Goal: Information Seeking & Learning: Check status

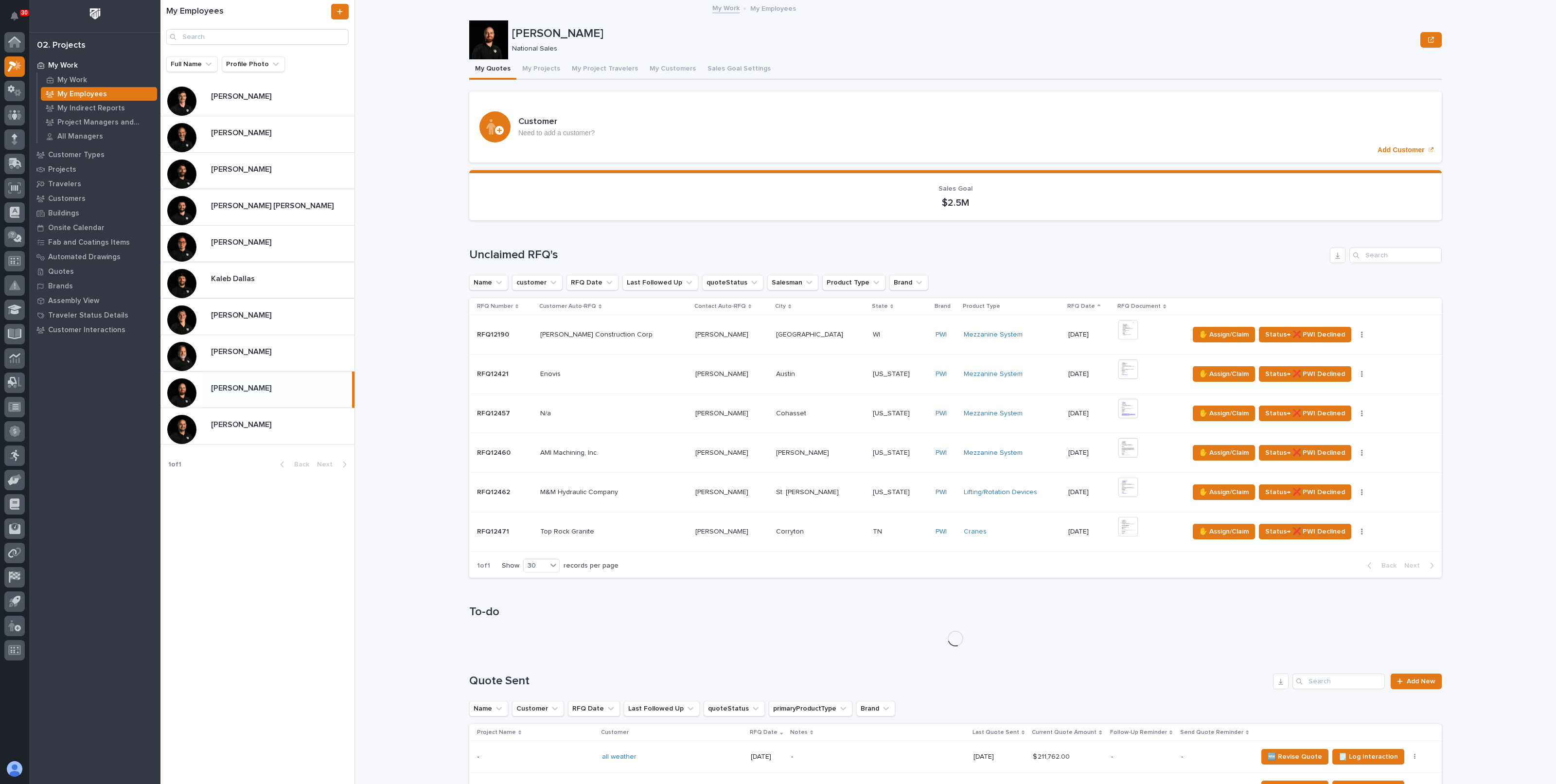
click at [524, 68] on button "My Projects" at bounding box center [541, 69] width 50 height 21
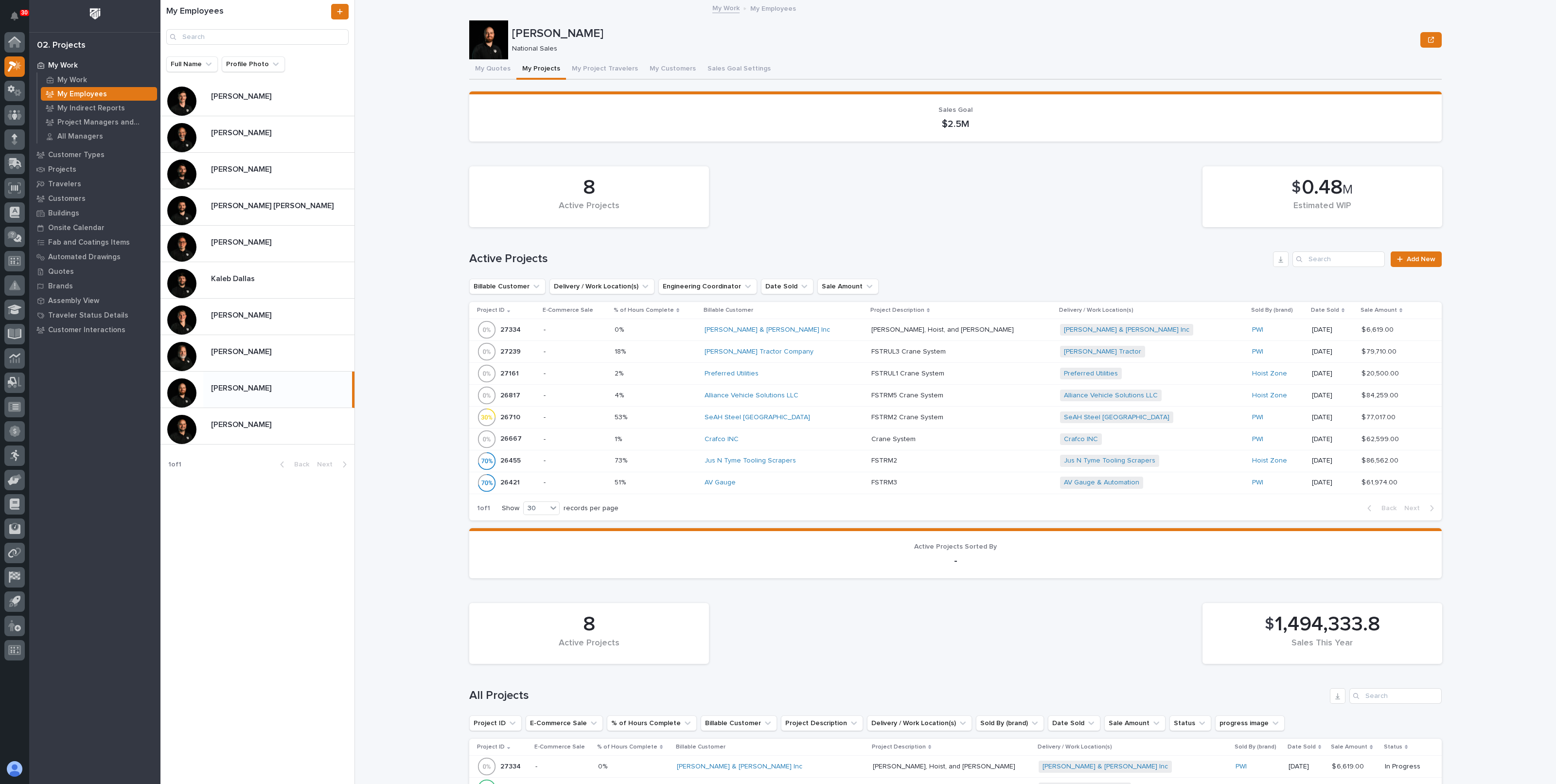
click at [697, 327] on p at bounding box center [656, 330] width 82 height 8
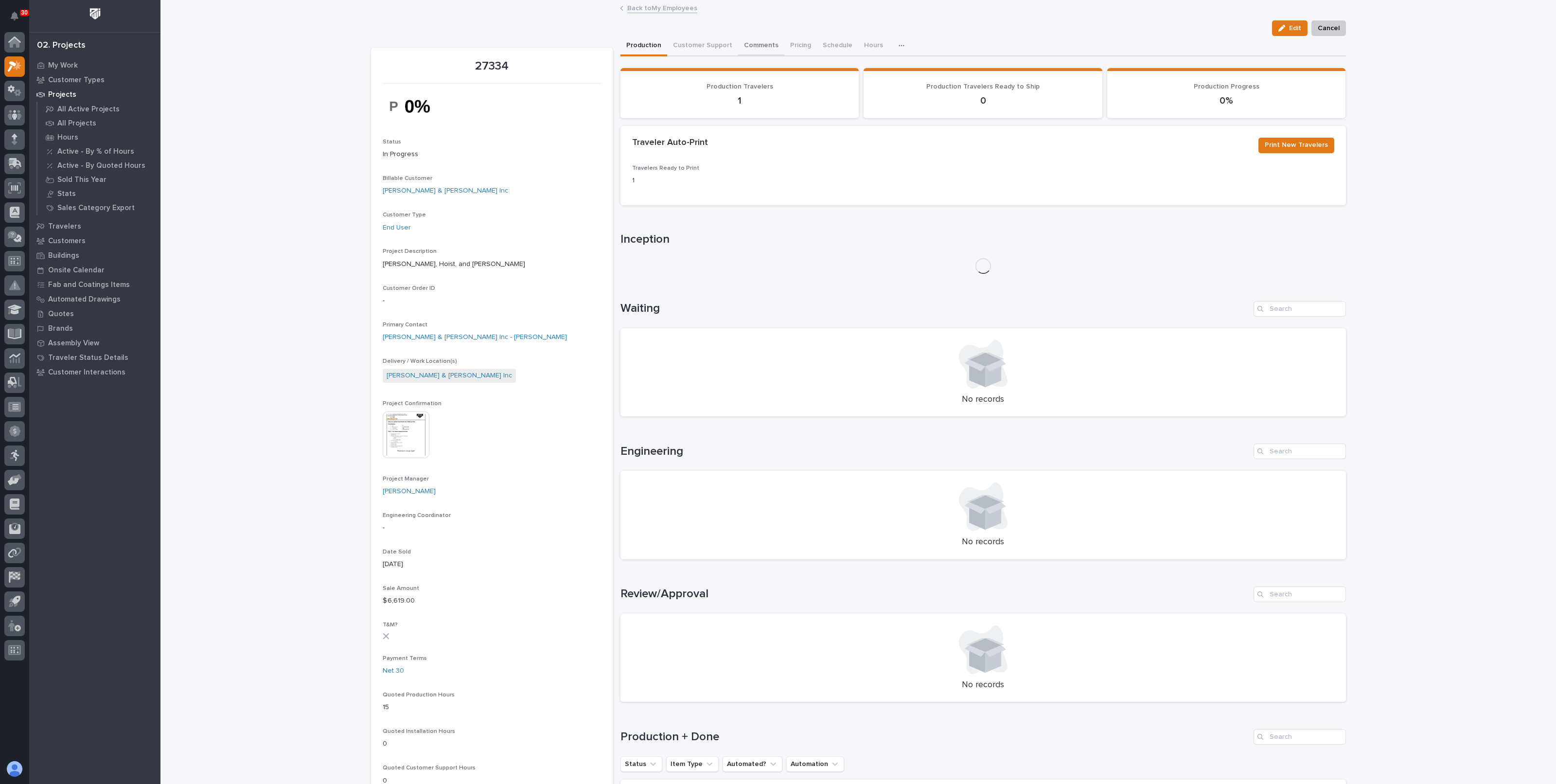
click at [754, 48] on button "Comments" at bounding box center [761, 47] width 46 height 21
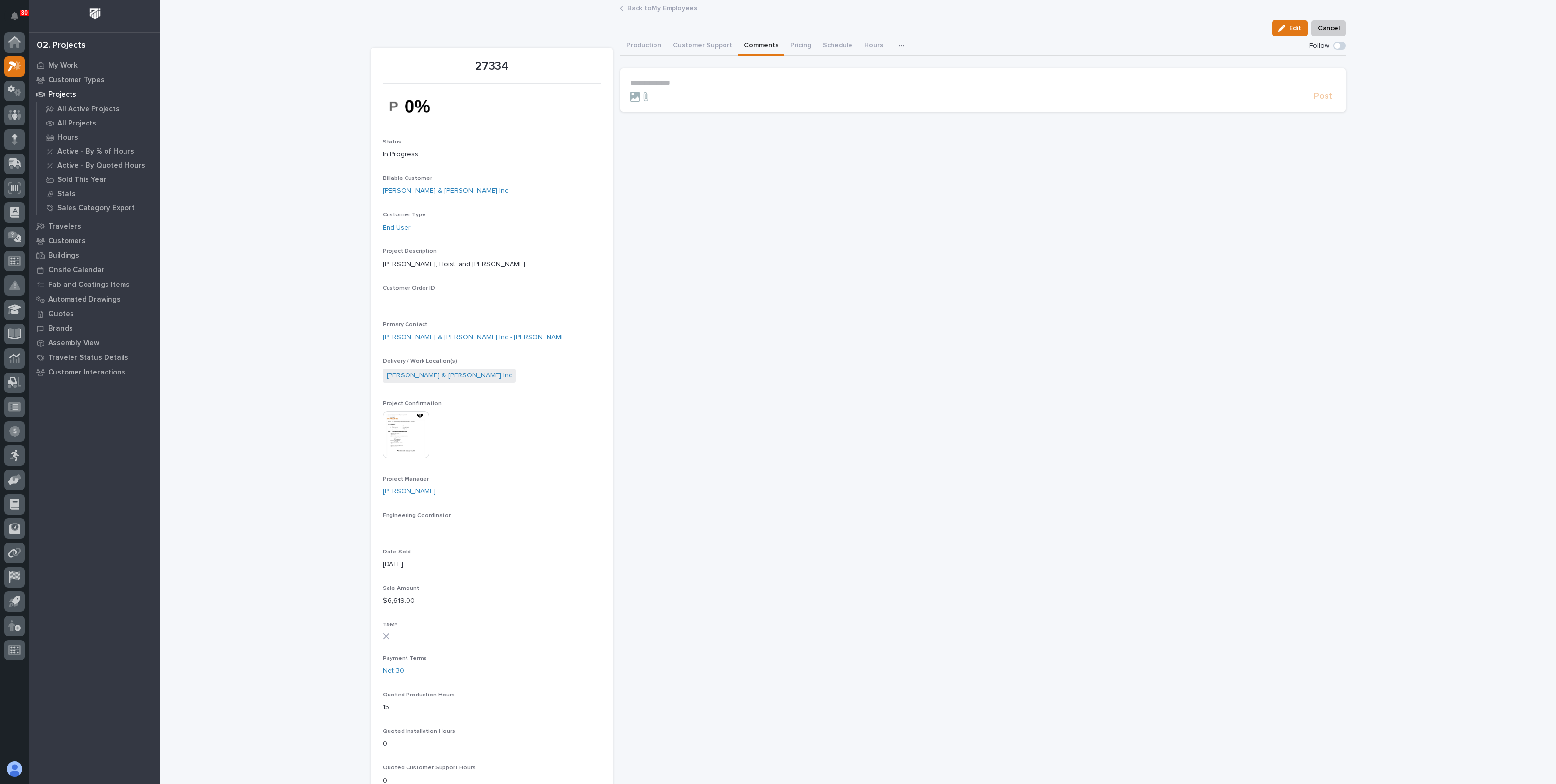
drag, startPoint x: 778, startPoint y: 76, endPoint x: 778, endPoint y: 81, distance: 5.0
click at [778, 81] on section "**********" at bounding box center [983, 90] width 725 height 43
click at [777, 81] on p "**********" at bounding box center [983, 83] width 706 height 8
drag, startPoint x: 665, startPoint y: 98, endPoint x: 736, endPoint y: 94, distance: 71.1
click at [665, 98] on span "[PERSON_NAME]" at bounding box center [655, 96] width 54 height 7
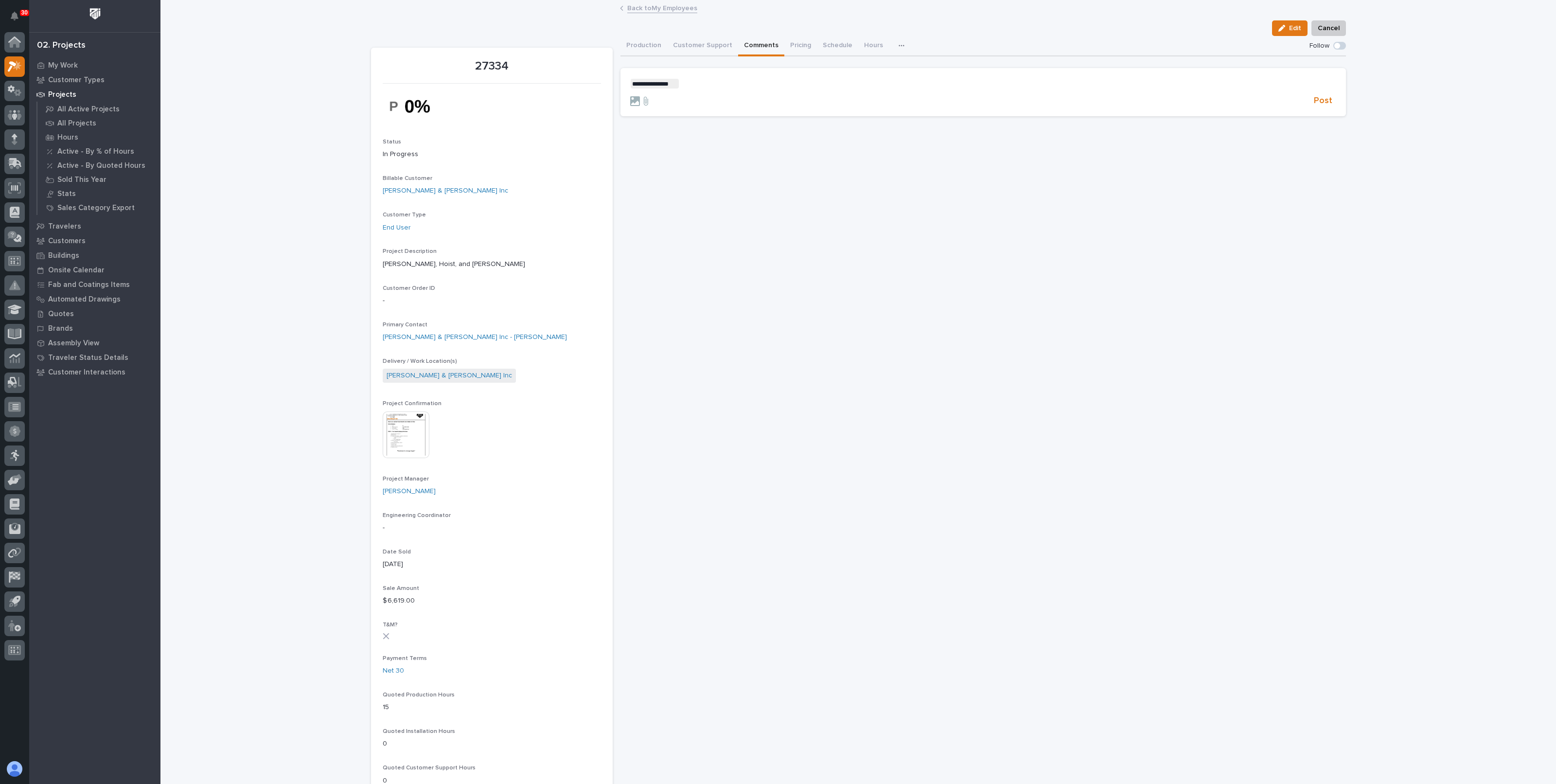
click at [747, 92] on form "**********" at bounding box center [983, 92] width 706 height 28
click at [747, 86] on p "**********" at bounding box center [983, 83] width 706 height 10
click at [732, 94] on span "[PERSON_NAME] [PERSON_NAME]" at bounding box center [746, 97] width 111 height 7
click at [776, 80] on p "**********" at bounding box center [983, 83] width 706 height 10
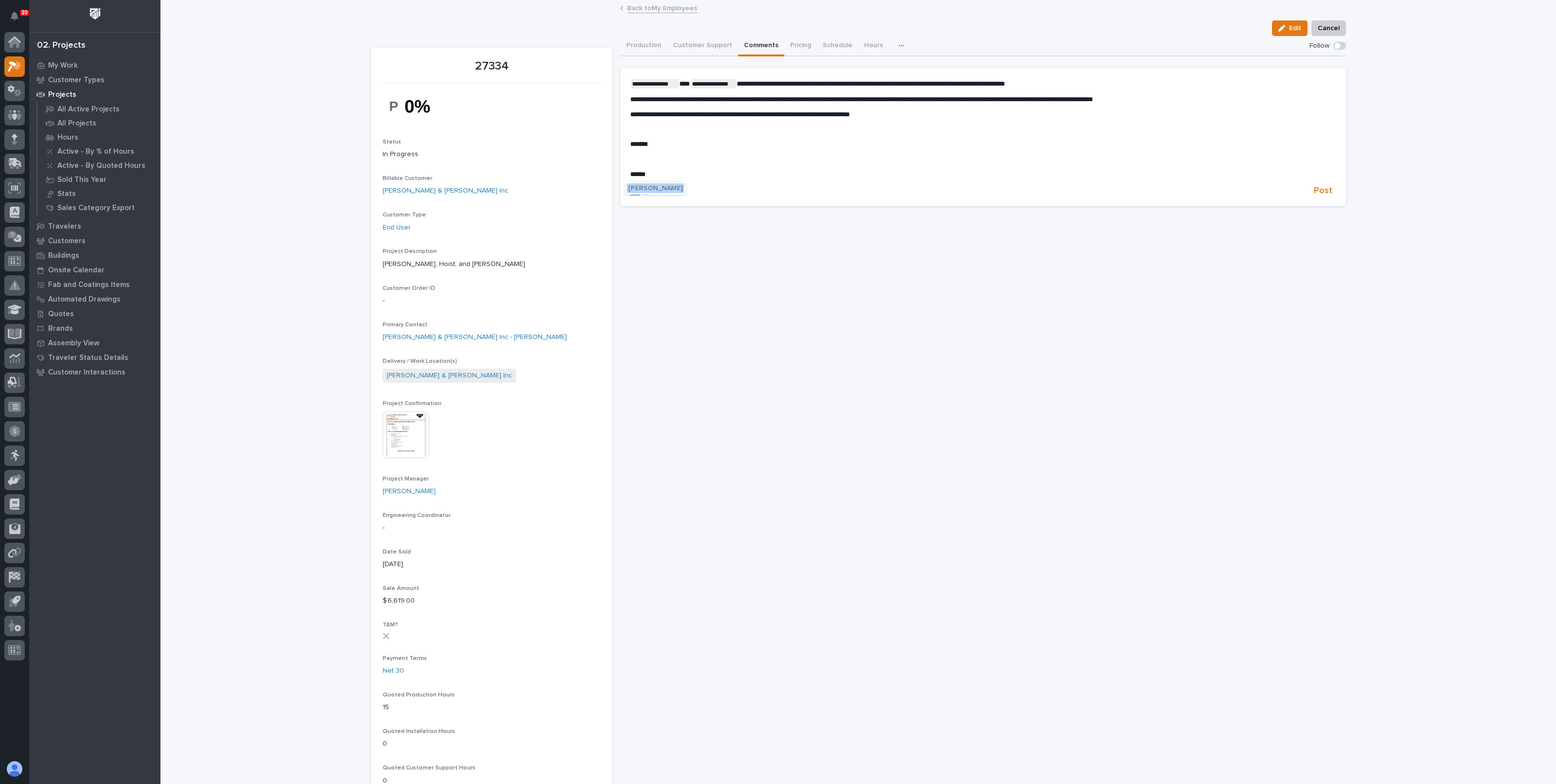
click at [649, 189] on span "[PERSON_NAME]" at bounding box center [655, 188] width 54 height 7
click at [699, 159] on p "﻿" at bounding box center [983, 159] width 706 height 8
click at [698, 114] on span "**********" at bounding box center [740, 114] width 220 height 7
click at [691, 130] on p "﻿" at bounding box center [983, 129] width 706 height 8
click at [682, 83] on span "***" at bounding box center [685, 83] width 11 height 7
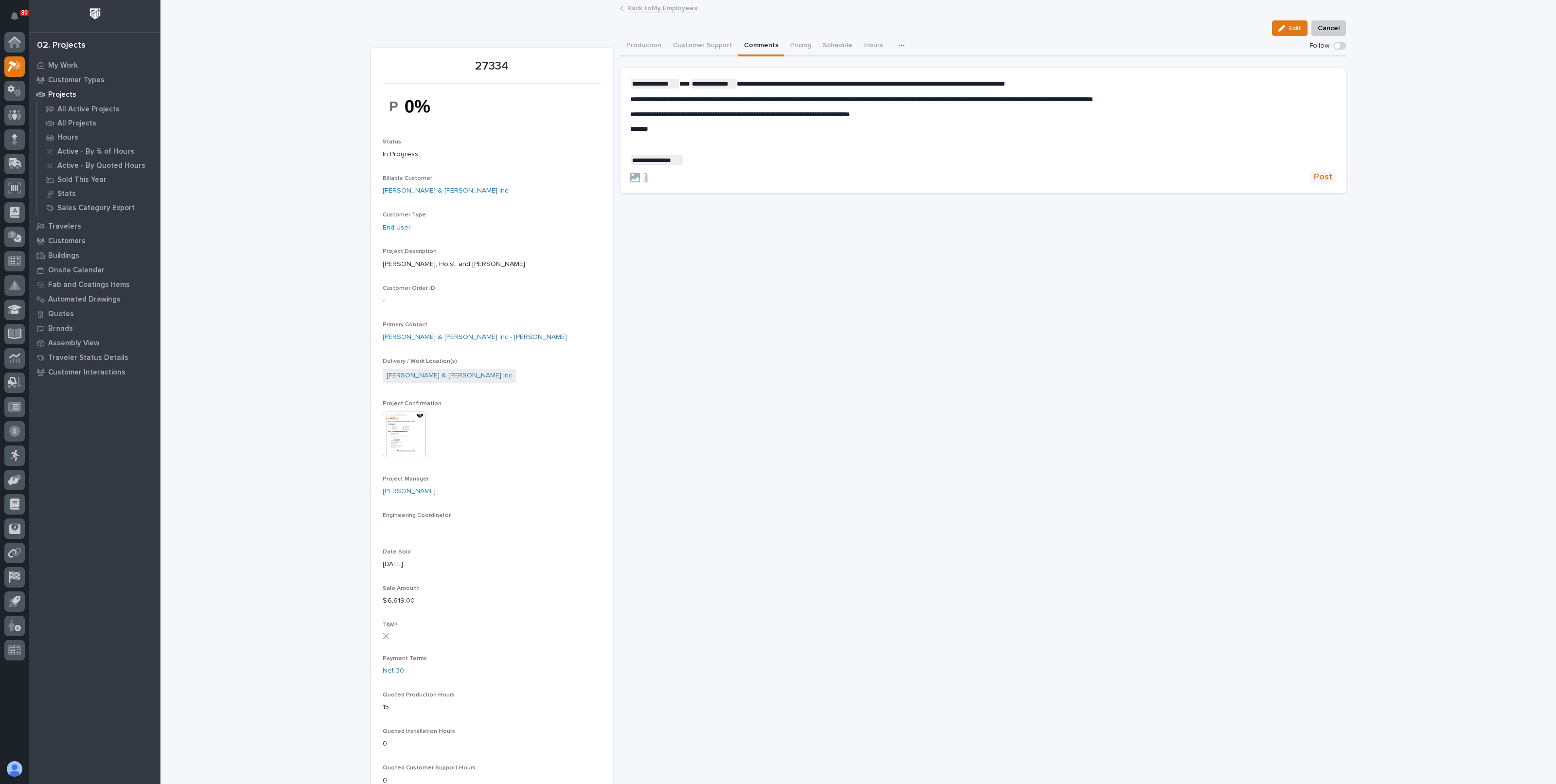
click at [1316, 178] on span "Post" at bounding box center [1323, 177] width 19 height 11
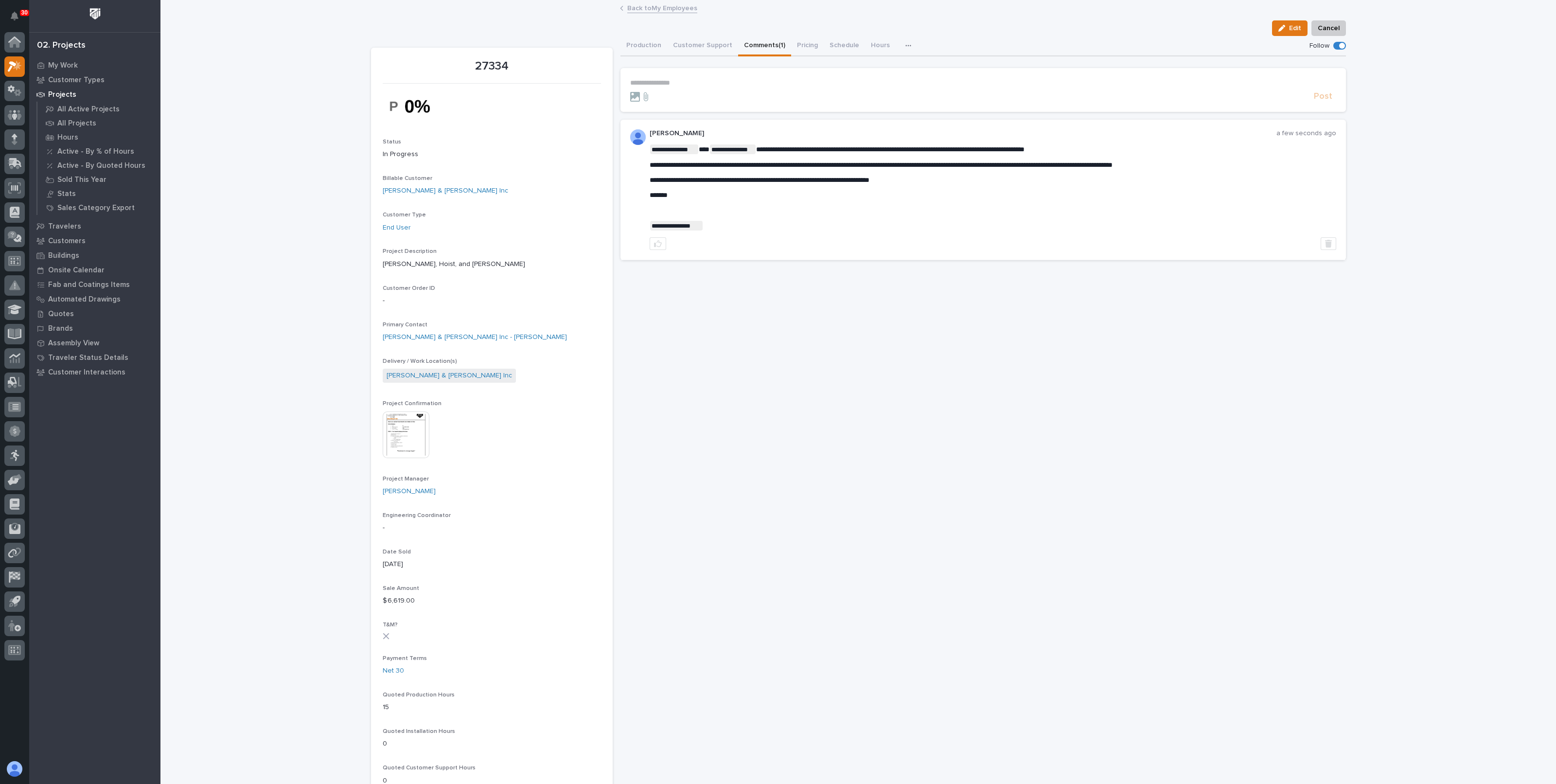
click at [672, 9] on link "Back to My Employees" at bounding box center [662, 7] width 70 height 11
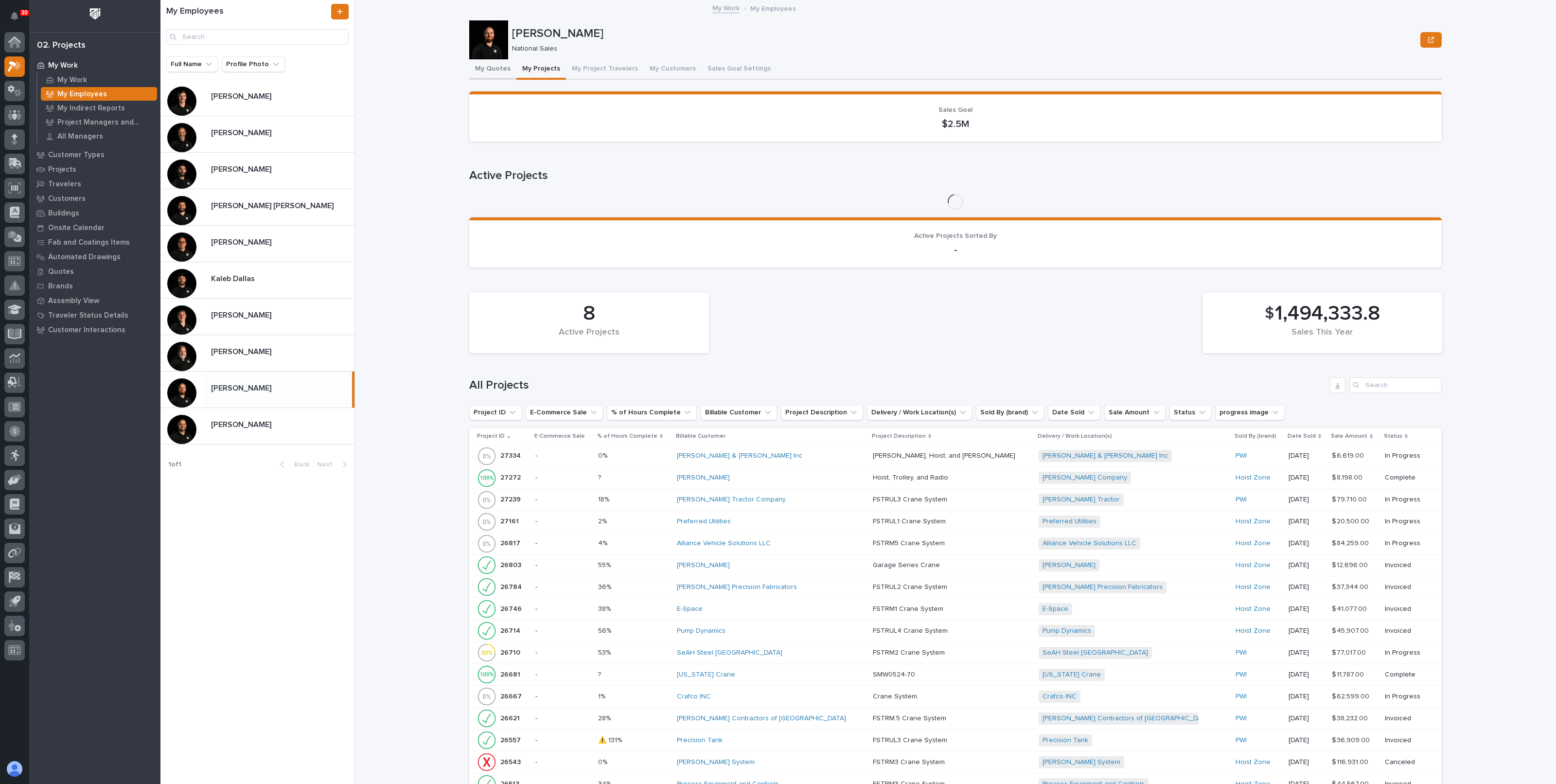
click at [484, 68] on button "My Quotes" at bounding box center [493, 69] width 47 height 21
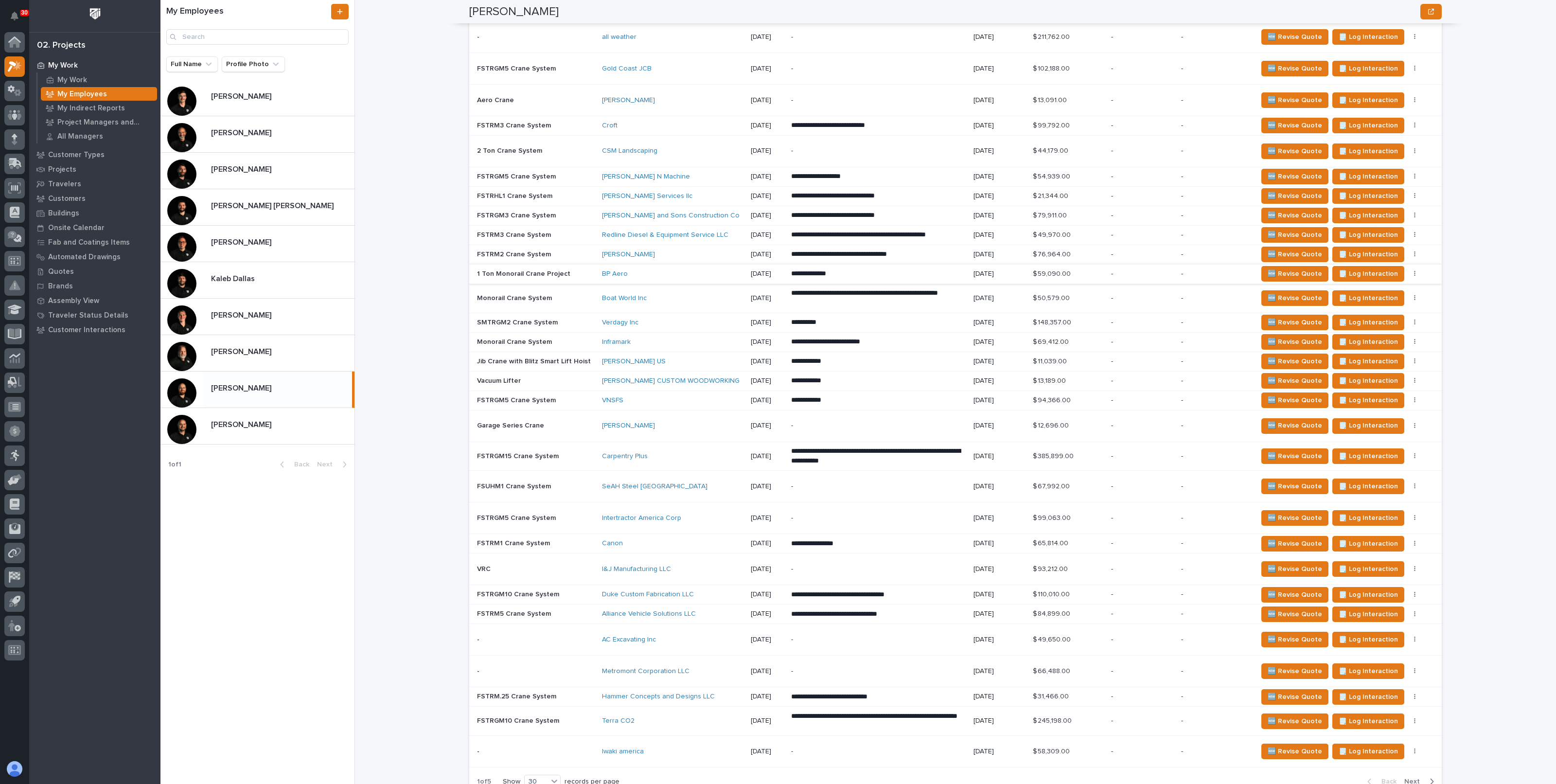
scroll to position [789, 0]
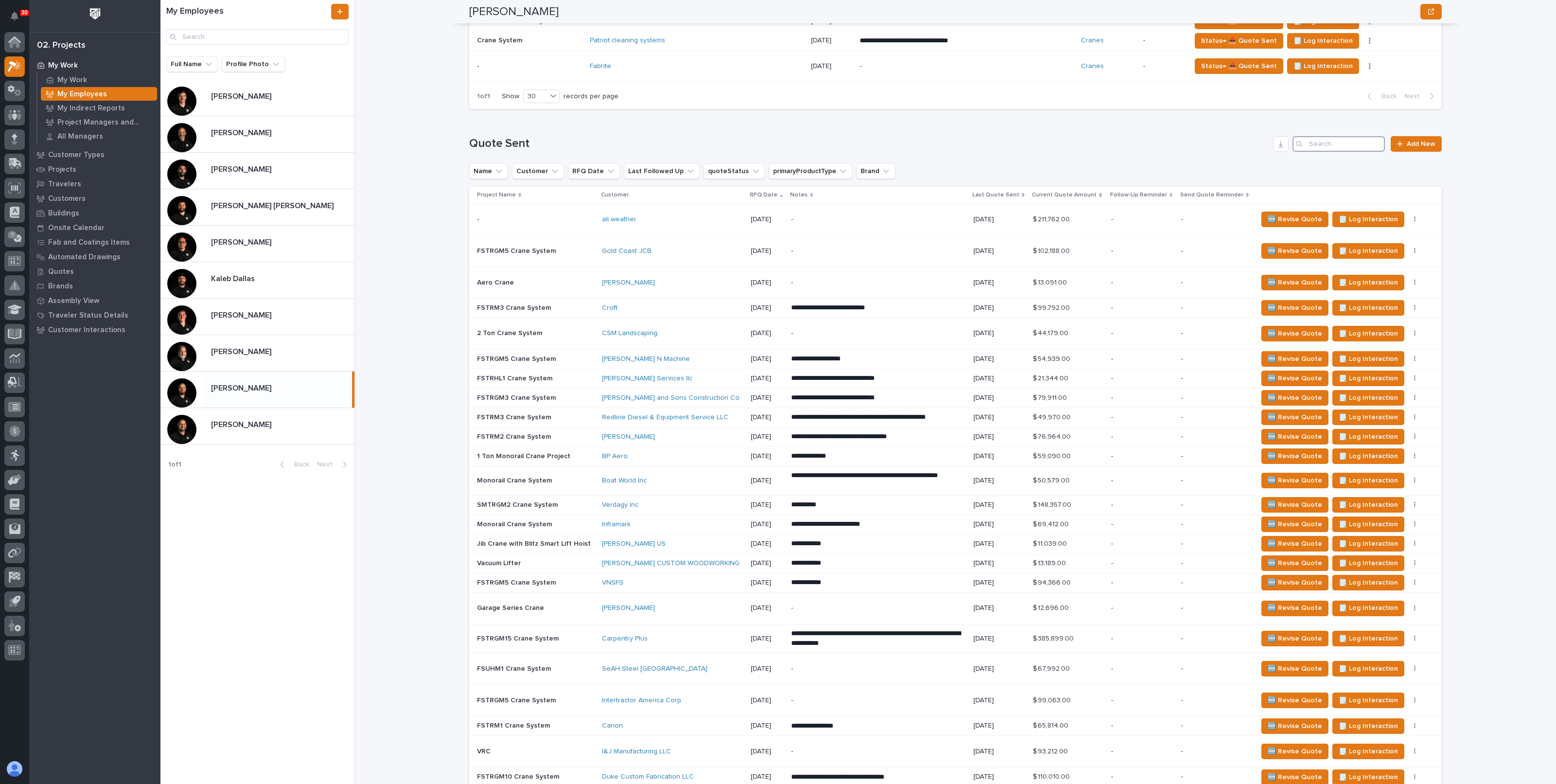
click at [1319, 136] on input "Search" at bounding box center [1339, 144] width 92 height 16
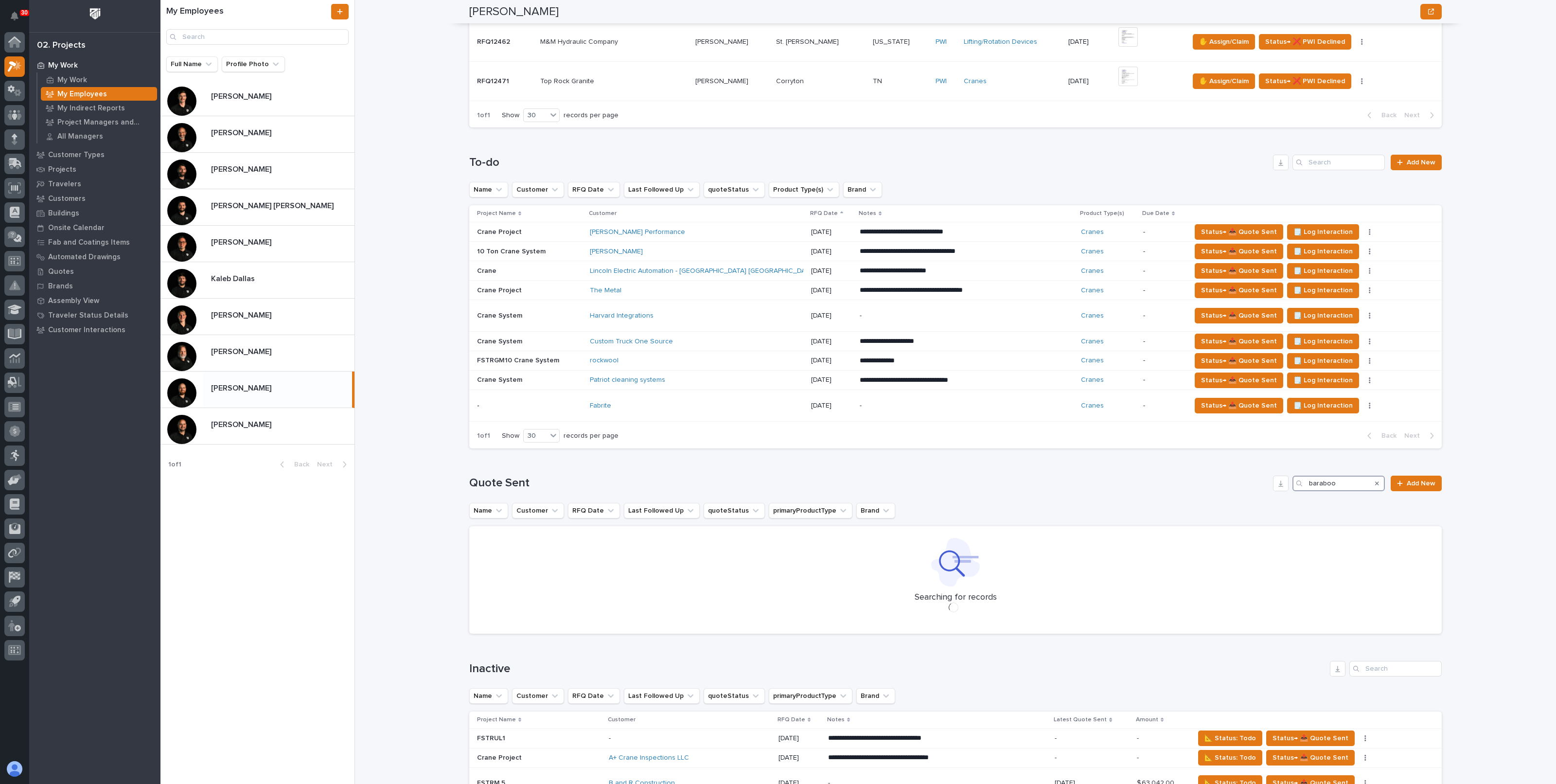
scroll to position [454, 0]
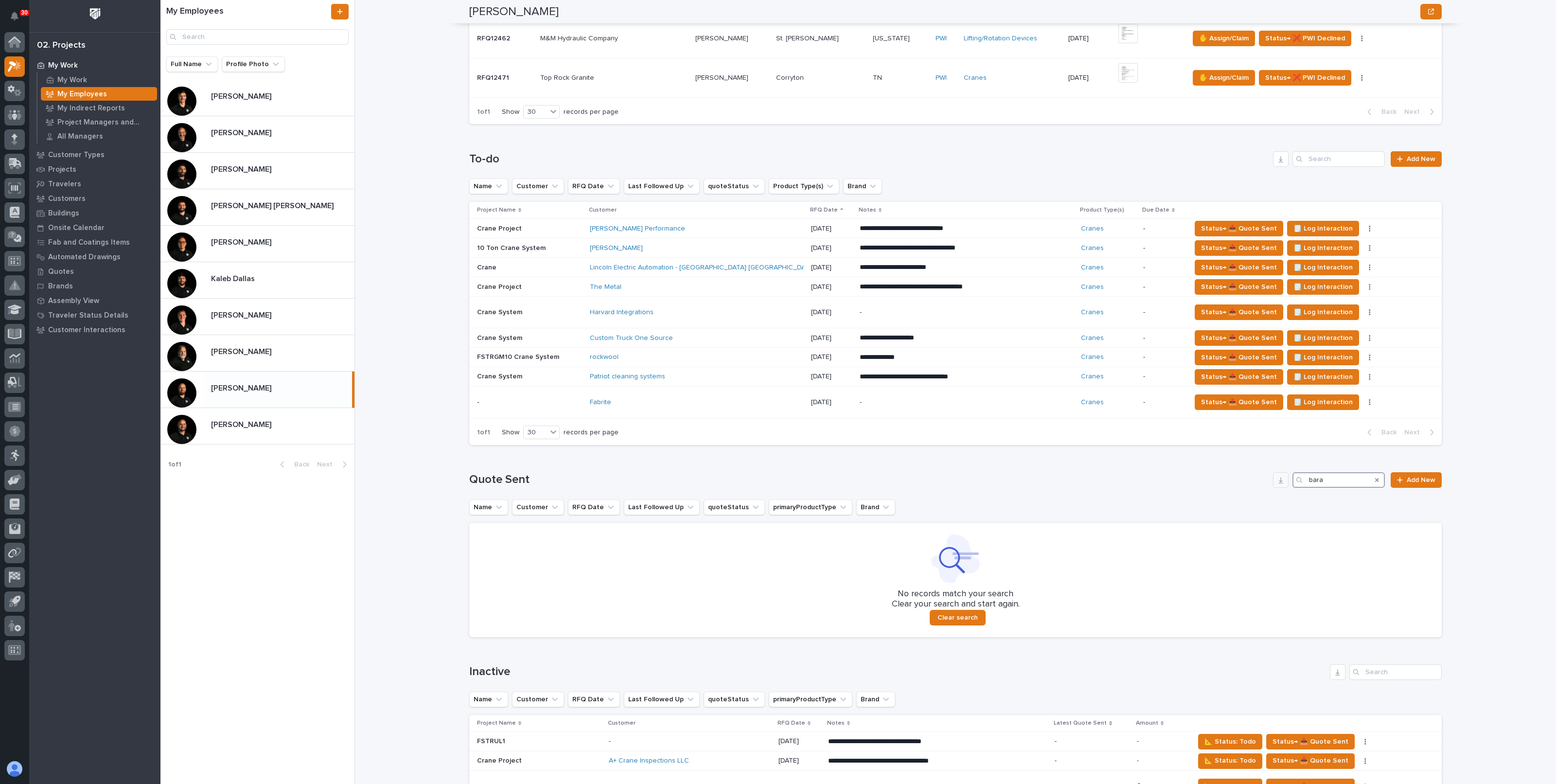
drag, startPoint x: 1325, startPoint y: 478, endPoint x: 1271, endPoint y: 475, distance: 54.1
click at [1271, 475] on div "Quote Sent bara Add New" at bounding box center [956, 480] width 972 height 16
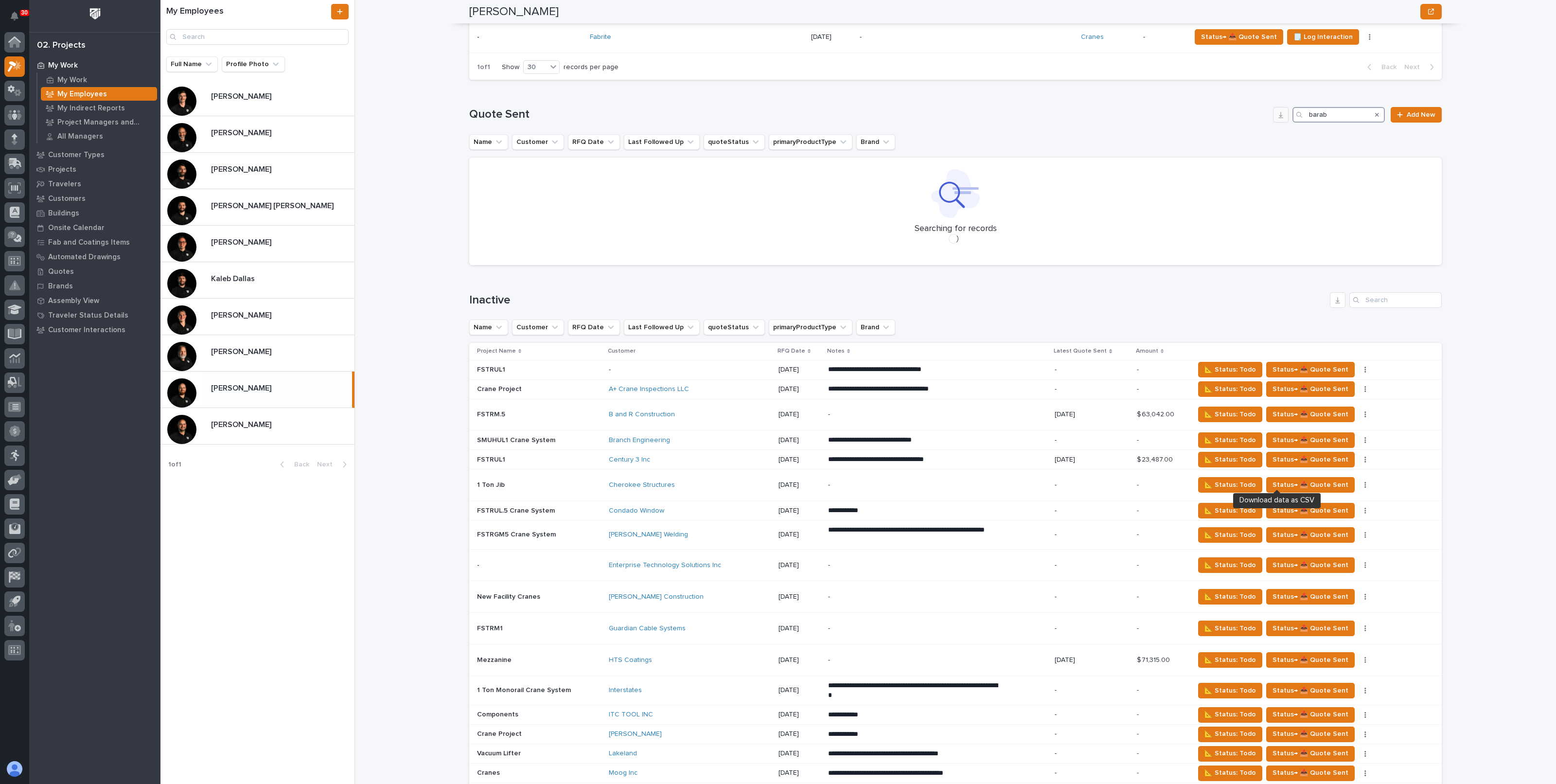
scroll to position [450, 0]
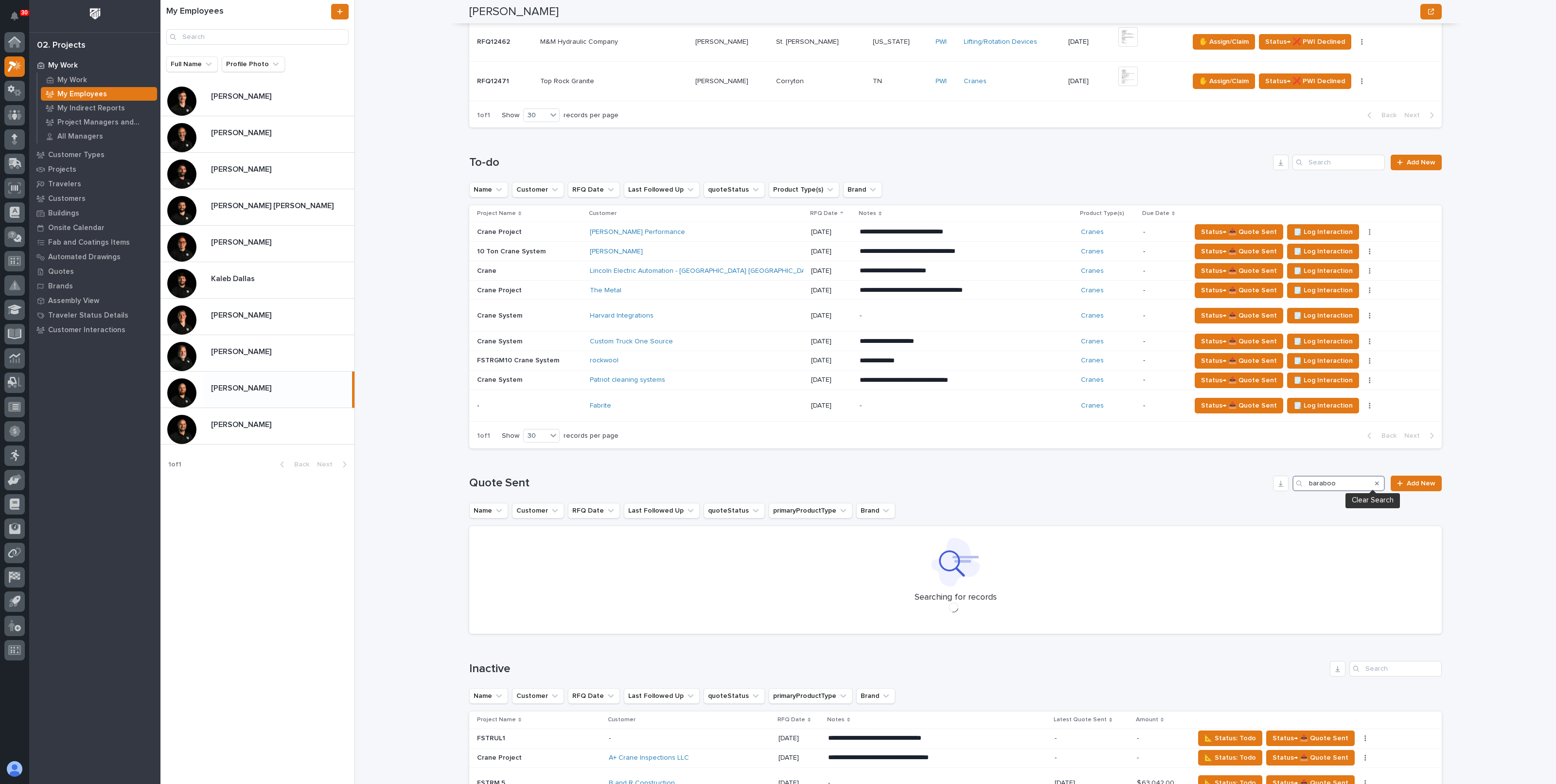
type input "baraboo"
click at [1375, 480] on icon "Search" at bounding box center [1377, 483] width 4 height 6
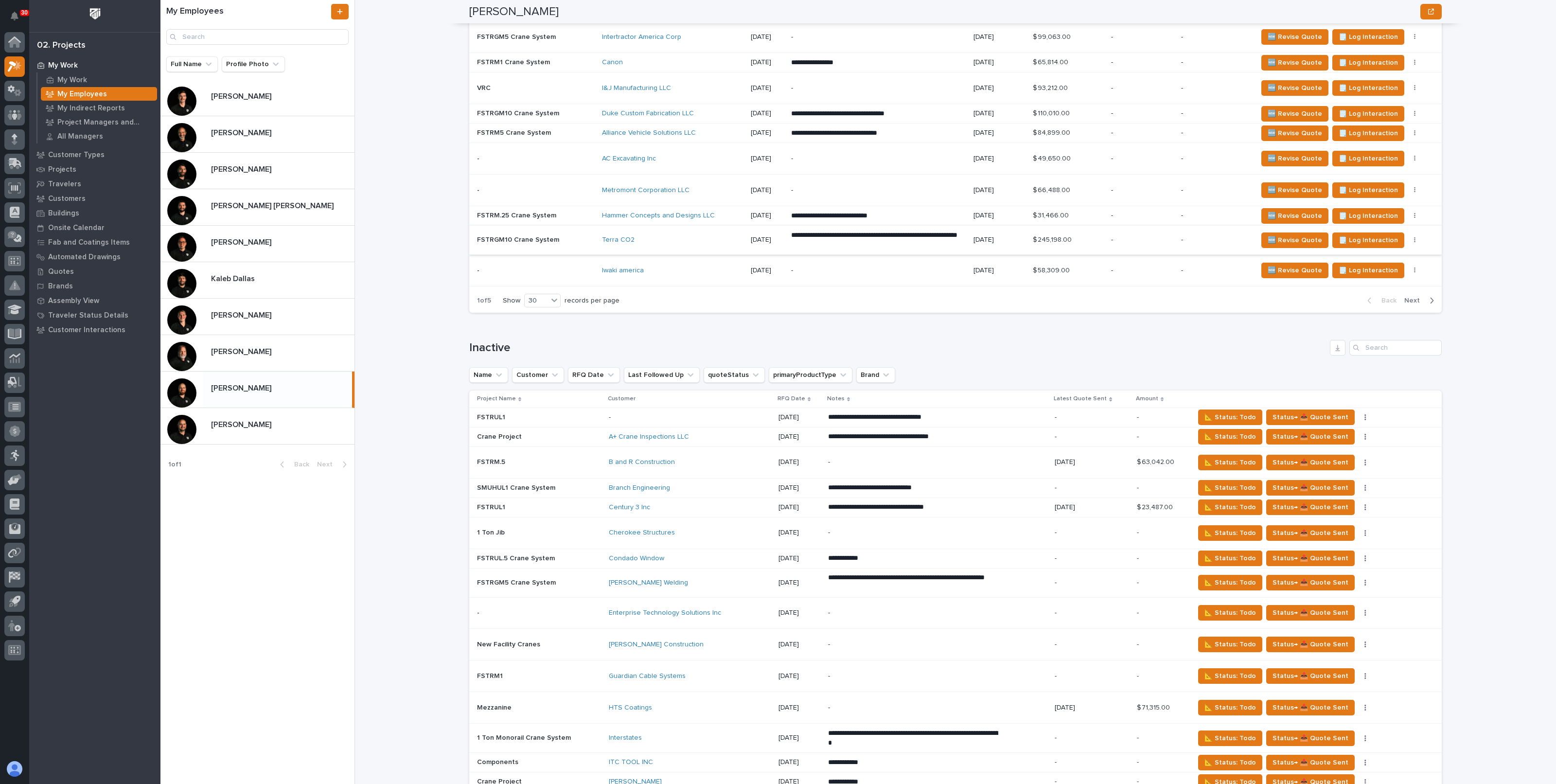
scroll to position [1459, 0]
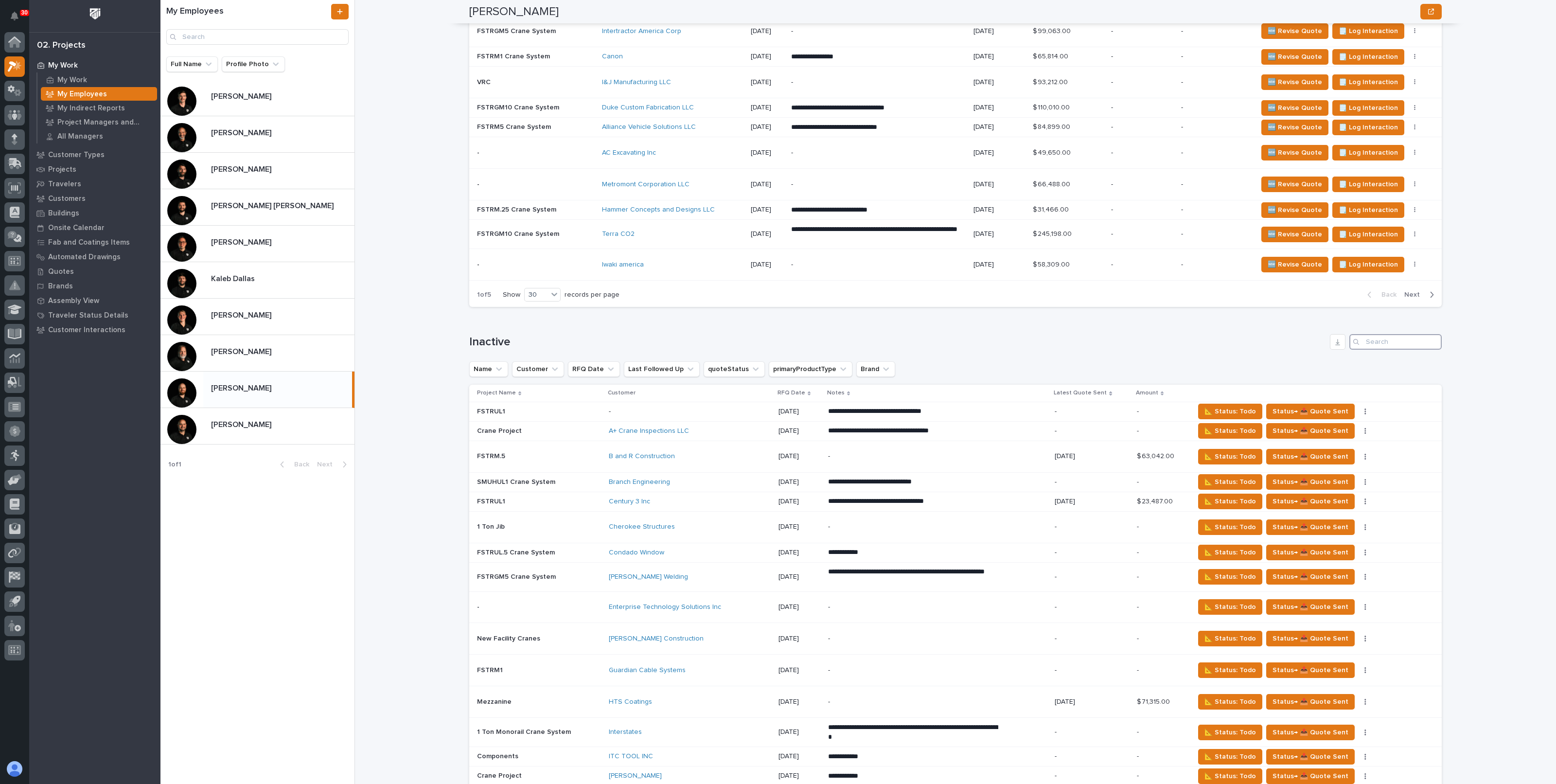
click at [1404, 339] on input "Search" at bounding box center [1395, 342] width 92 height 16
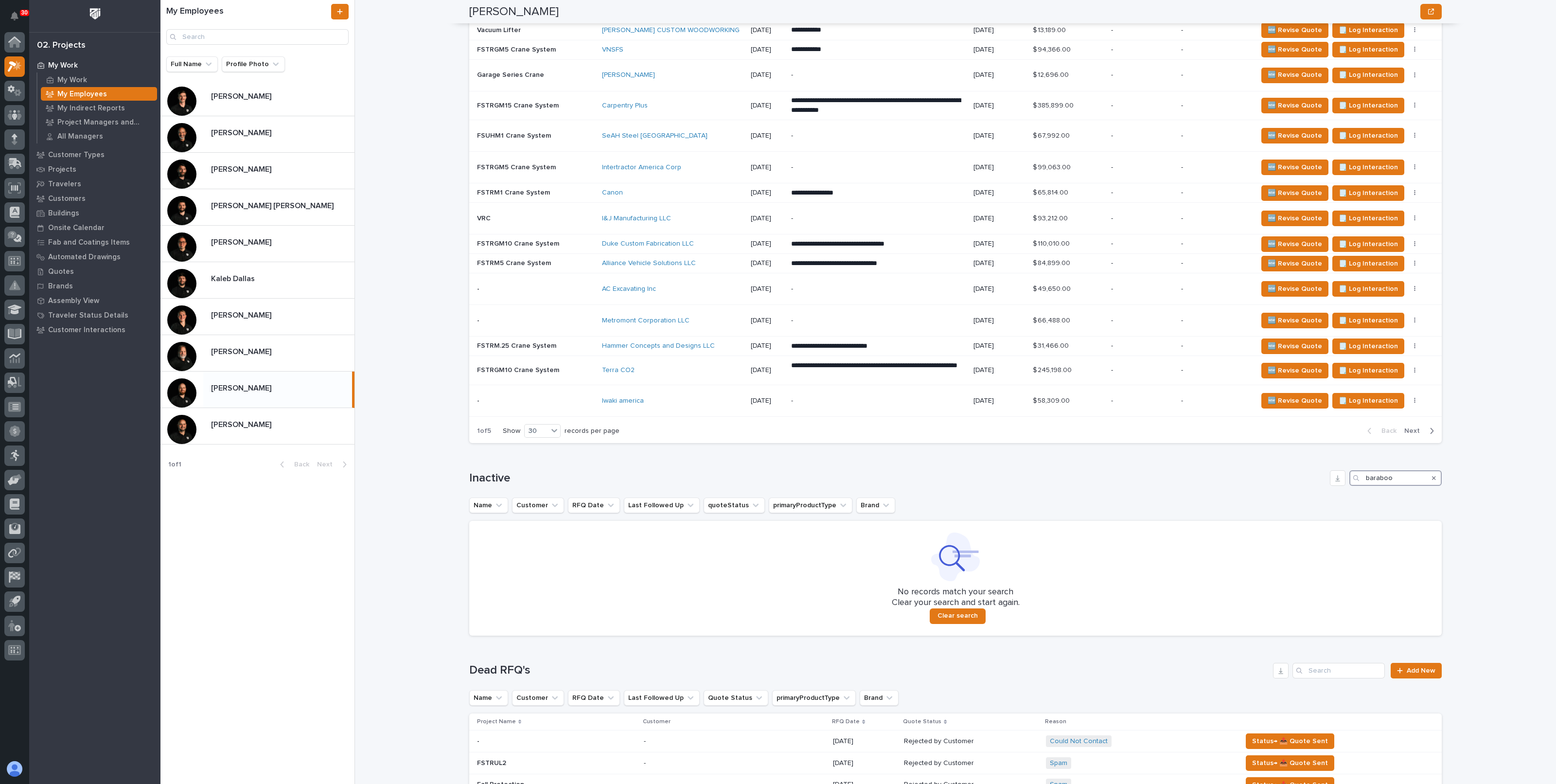
scroll to position [1425, 0]
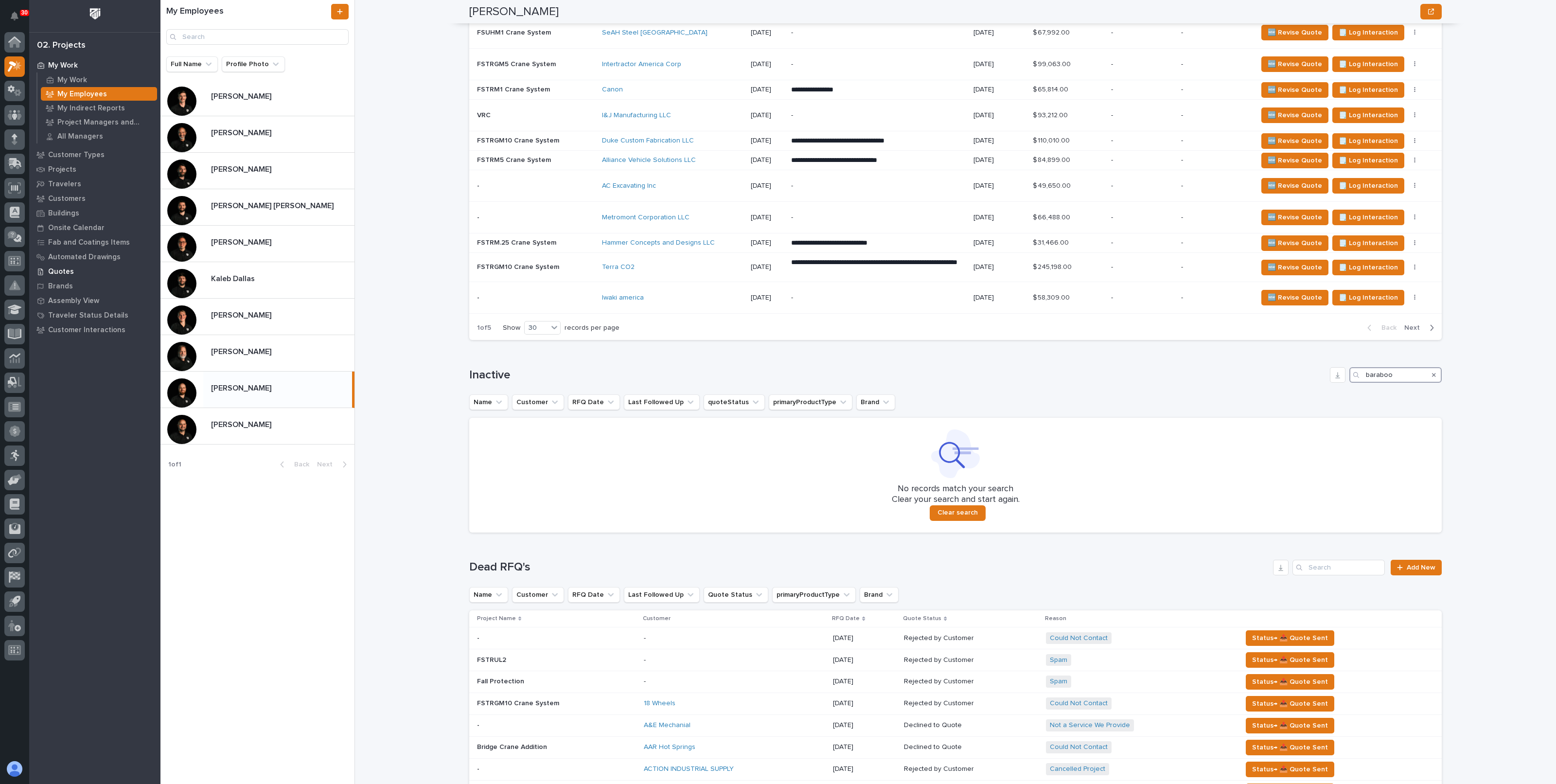
type input "baraboo"
click at [56, 271] on p "Quotes" at bounding box center [61, 272] width 26 height 8
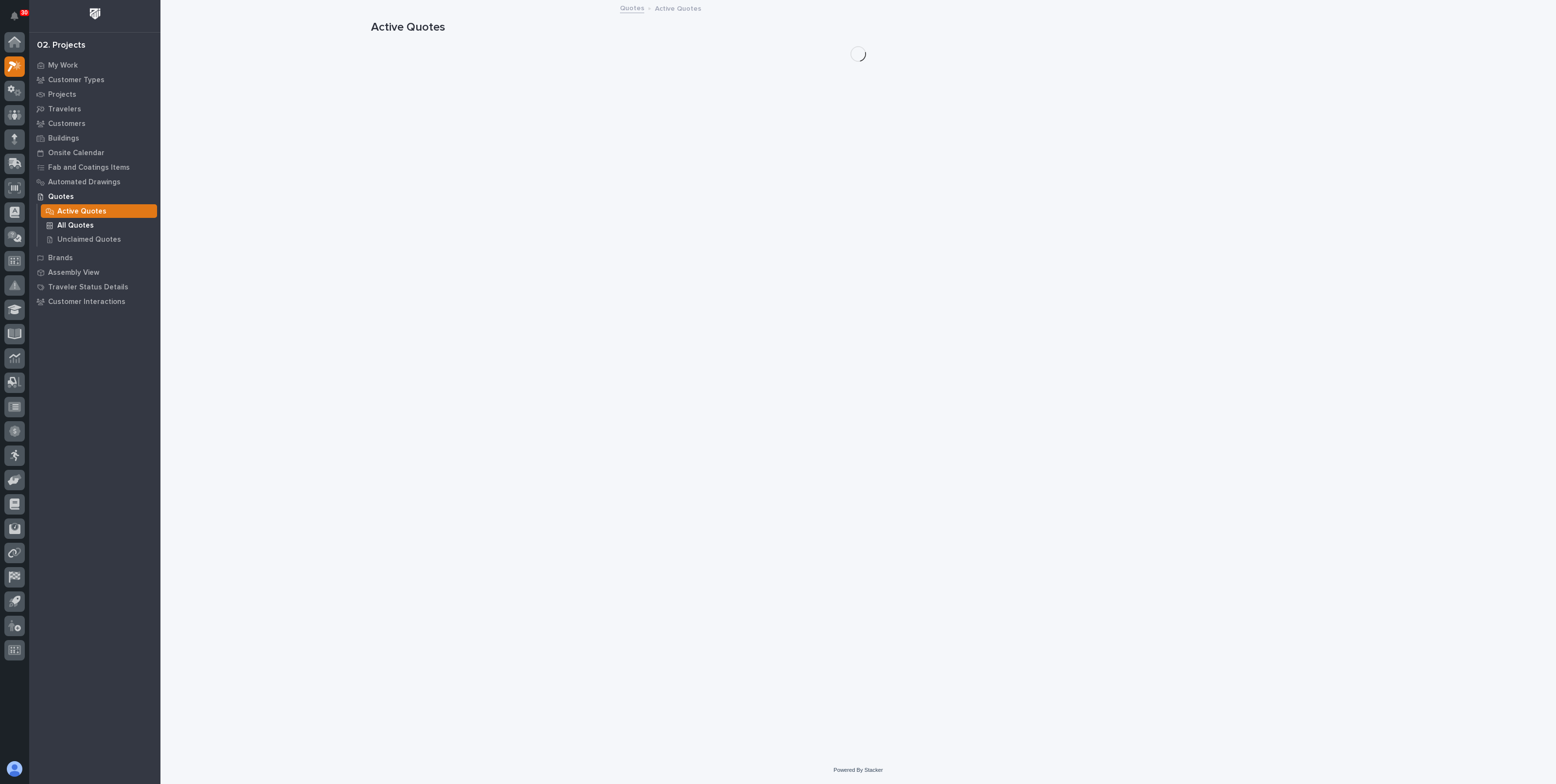
click at [68, 223] on p "All Quotes" at bounding box center [76, 225] width 36 height 8
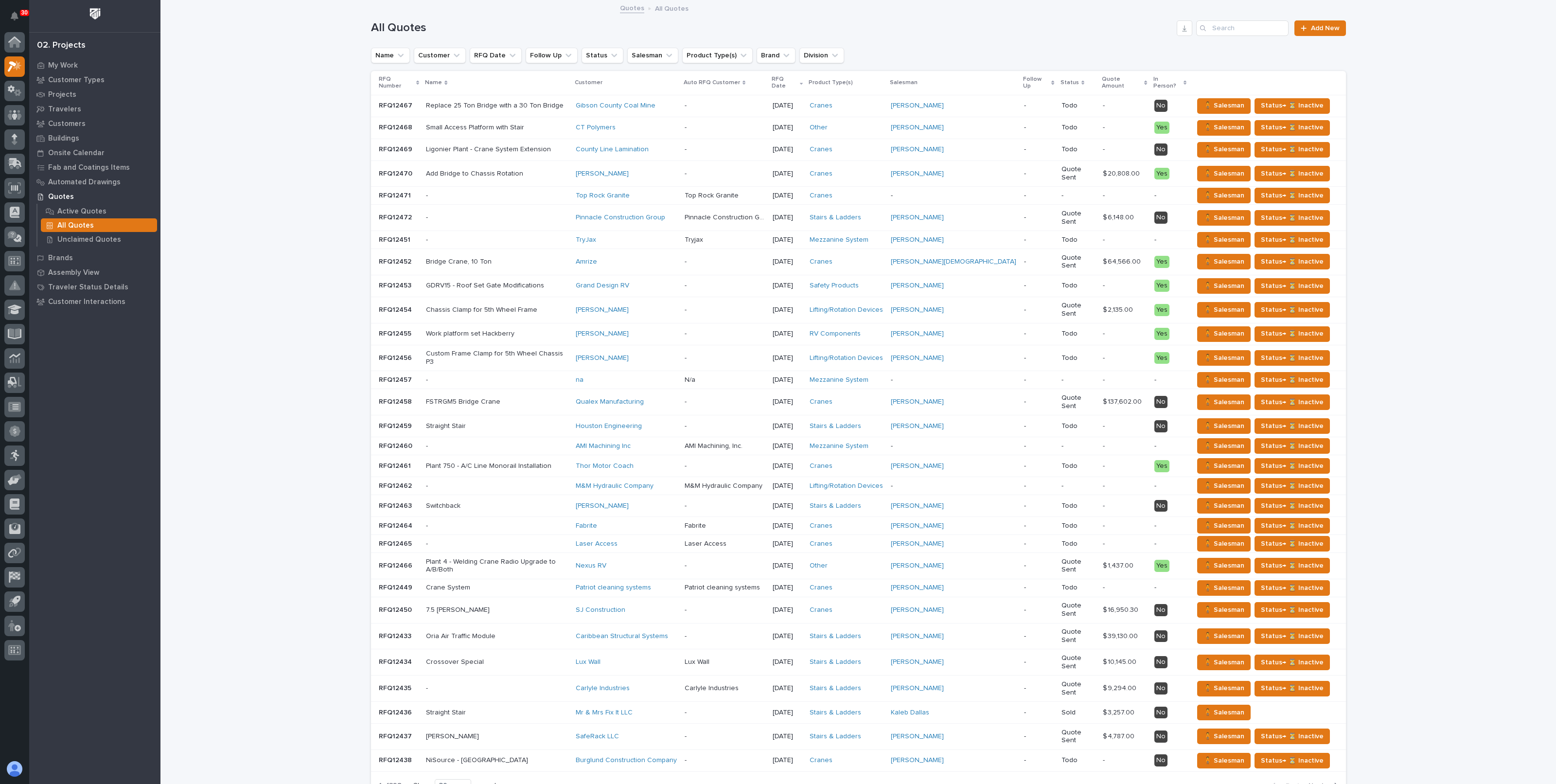
drag, startPoint x: 1251, startPoint y: 19, endPoint x: 1249, endPoint y: 23, distance: 4.5
click at [1251, 19] on div "All Quotes Add New" at bounding box center [858, 24] width 975 height 47
click at [1248, 23] on input "Search" at bounding box center [1242, 28] width 92 height 16
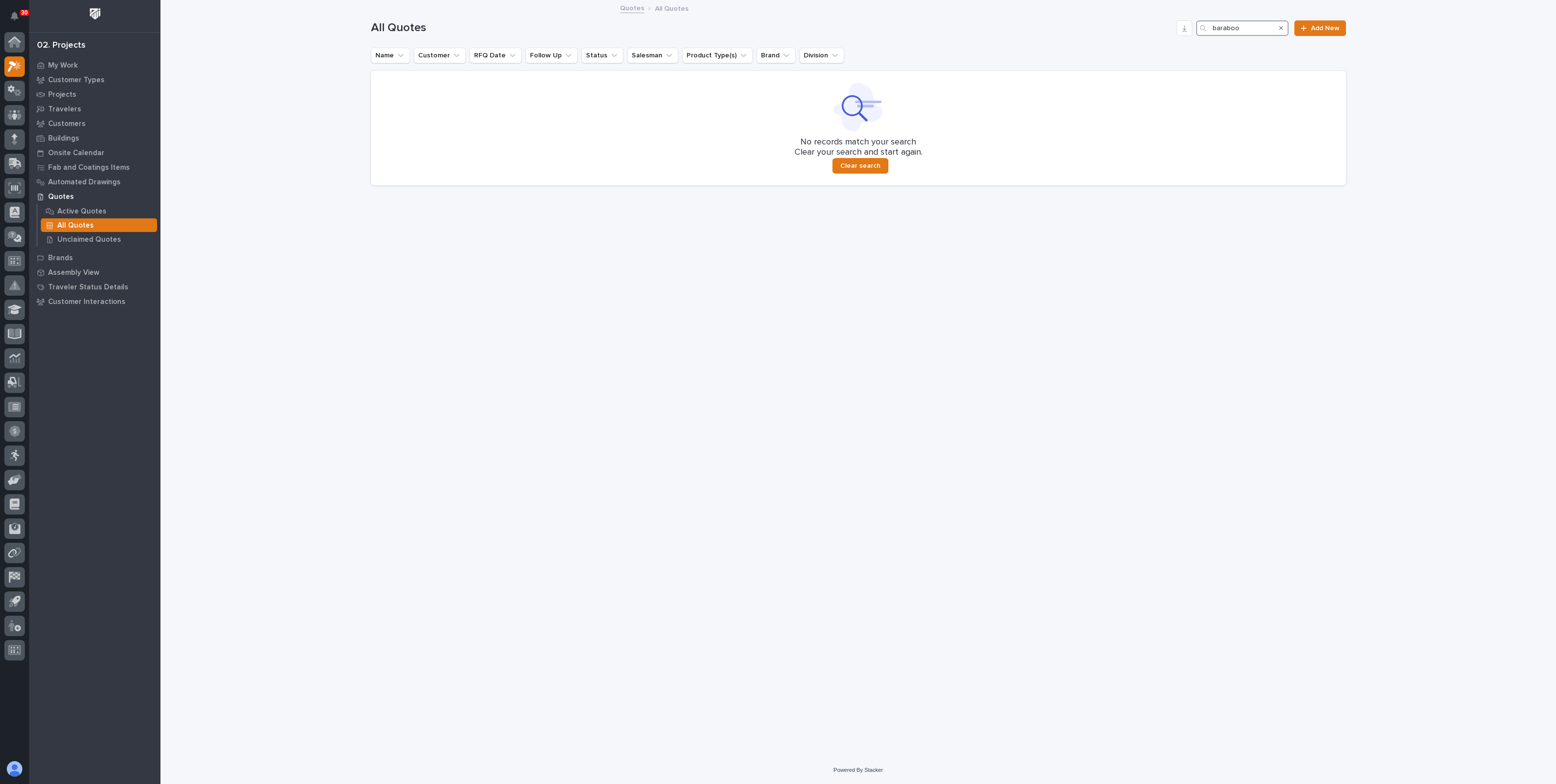
type input "baraboo"
click at [1283, 30] on icon "Search" at bounding box center [1281, 28] width 4 height 6
